Goal: Use online tool/utility: Utilize a website feature to perform a specific function

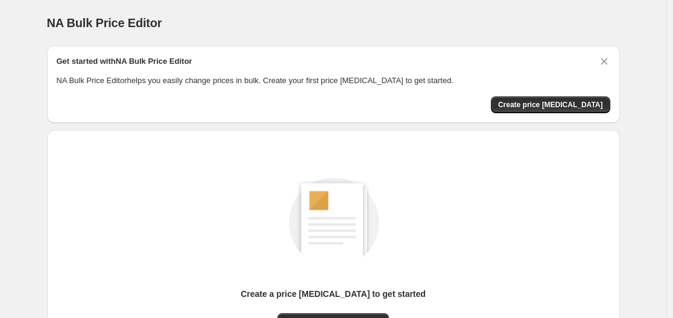
scroll to position [133, 0]
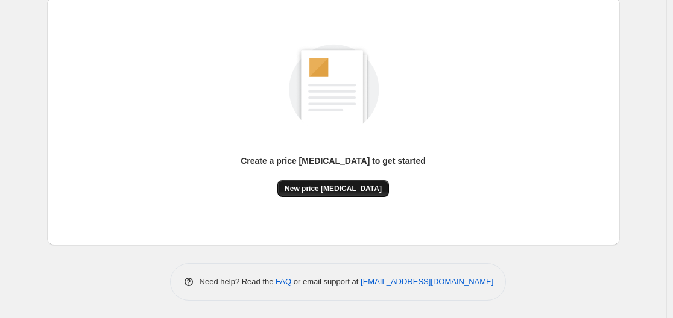
click at [346, 185] on span "New price change job" at bounding box center [333, 189] width 97 height 10
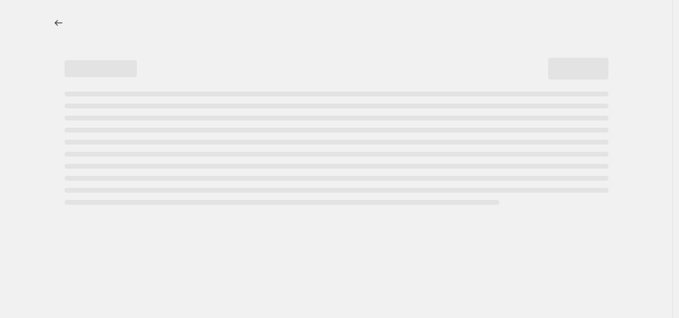
select select "percentage"
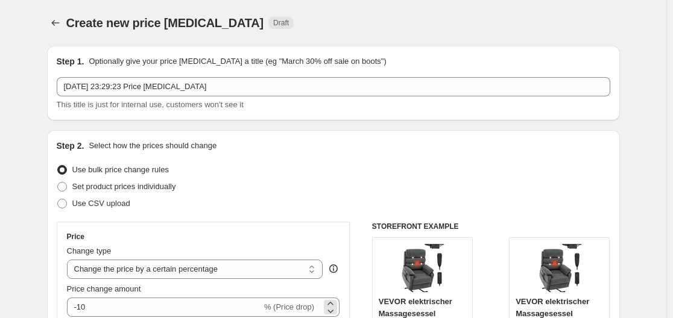
scroll to position [181, 0]
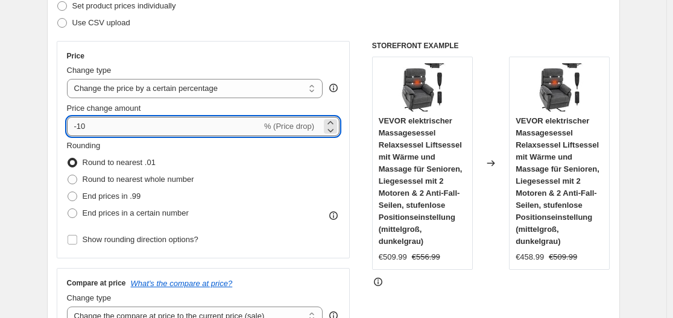
drag, startPoint x: 80, startPoint y: 127, endPoint x: 118, endPoint y: 130, distance: 38.7
click at [118, 130] on input "-10" at bounding box center [164, 126] width 195 height 19
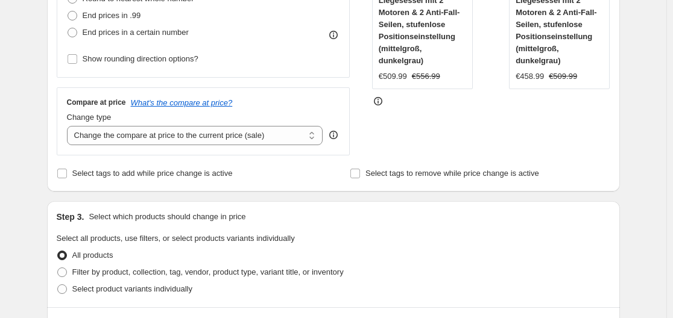
scroll to position [121, 0]
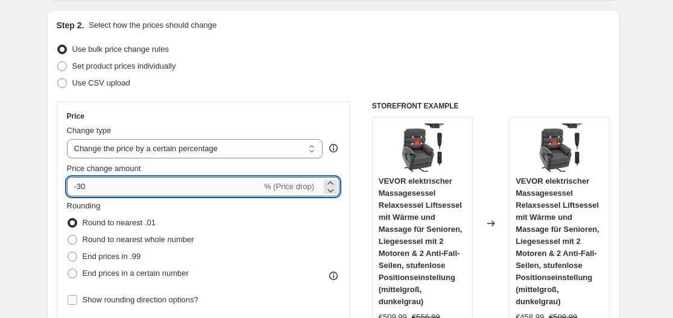
drag, startPoint x: 81, startPoint y: 186, endPoint x: 104, endPoint y: 191, distance: 23.9
click at [104, 191] on input "-30" at bounding box center [164, 186] width 195 height 19
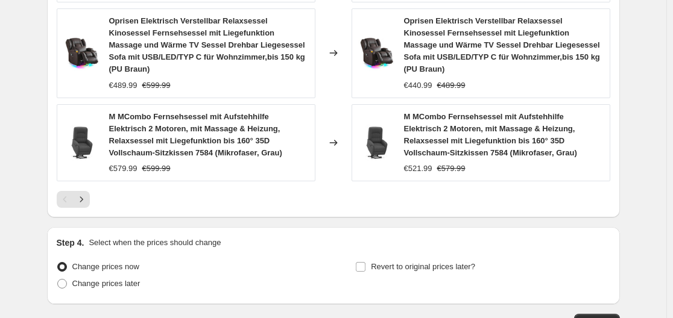
scroll to position [1028, 0]
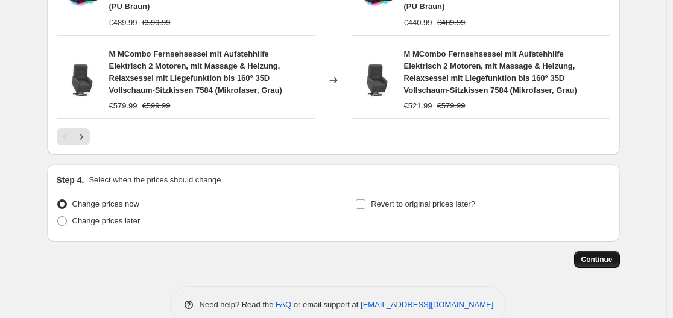
type input "-35"
click at [597, 255] on span "Continue" at bounding box center [596, 260] width 31 height 10
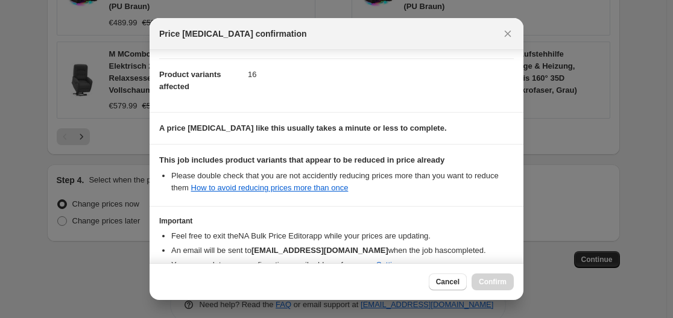
scroll to position [189, 0]
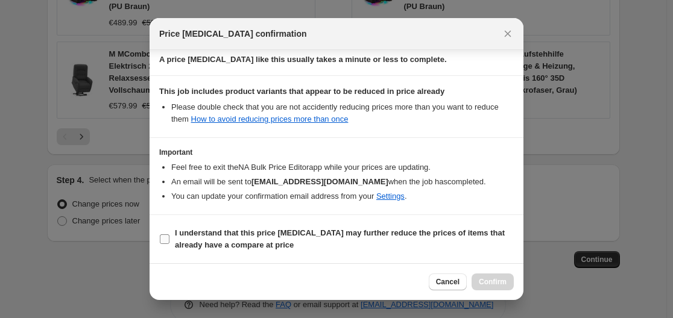
click at [167, 243] on input "I understand that this price change job may further reduce the prices of items …" at bounding box center [165, 240] width 10 height 10
checkbox input "true"
click at [493, 283] on span "Confirm" at bounding box center [493, 282] width 28 height 10
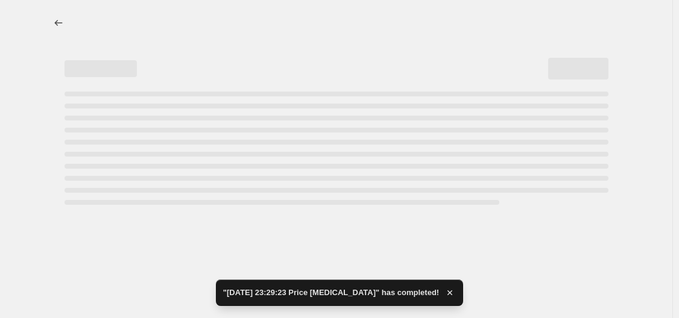
select select "percentage"
